Goal: Navigation & Orientation: Understand site structure

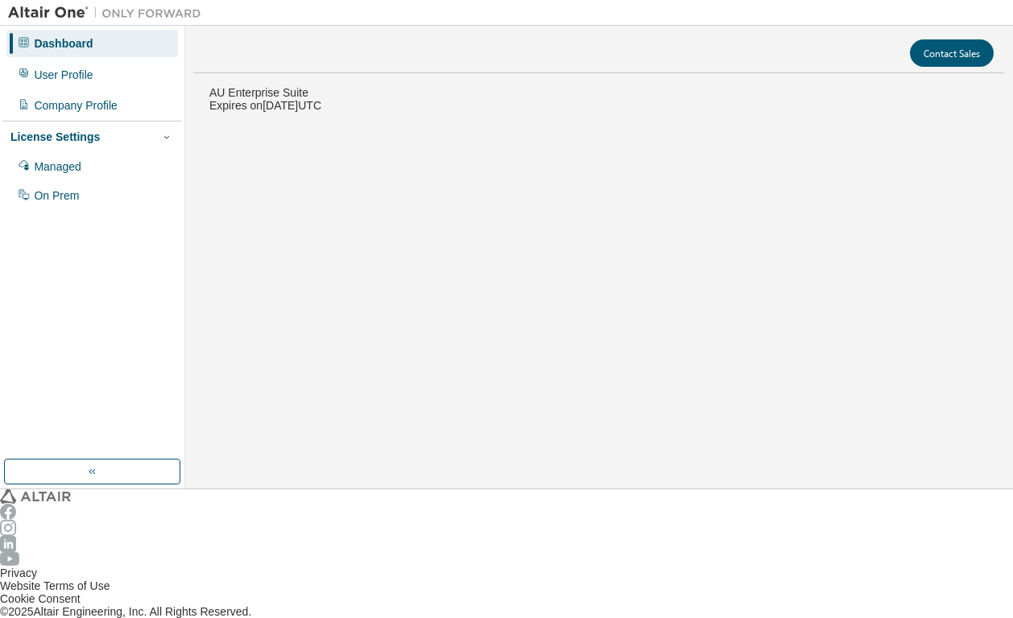
click at [338, 113] on div "AU Enterprise Suite Expires on [DATE] UTC 0 of 78 ALTAIR UNITS USED View Licens…" at bounding box center [598, 575] width 811 height 978
